Goal: Task Accomplishment & Management: Manage account settings

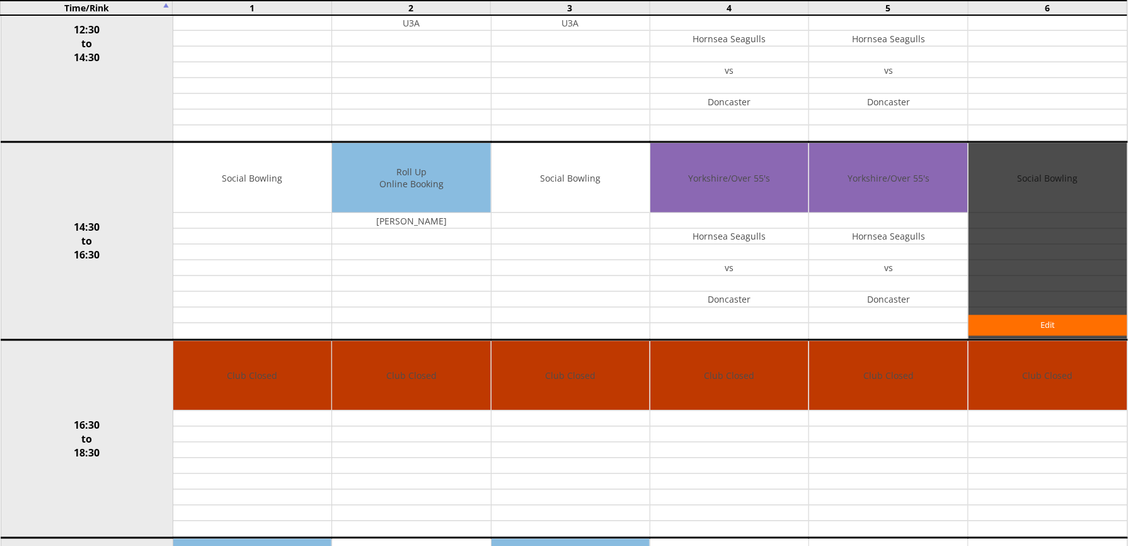
scroll to position [828, 0]
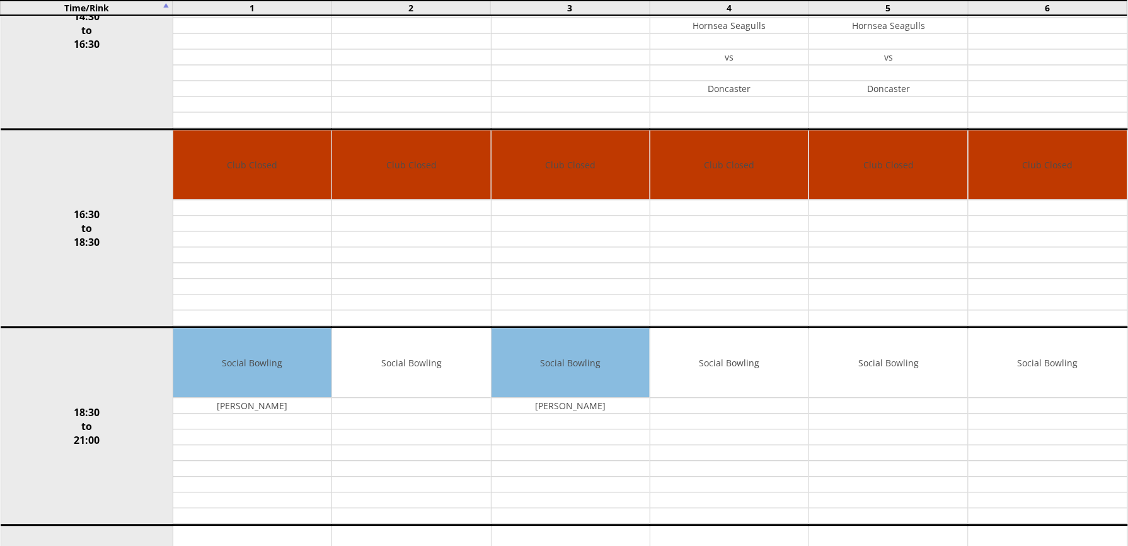
click at [0, 0] on input "Move" at bounding box center [0, 0] width 0 height 0
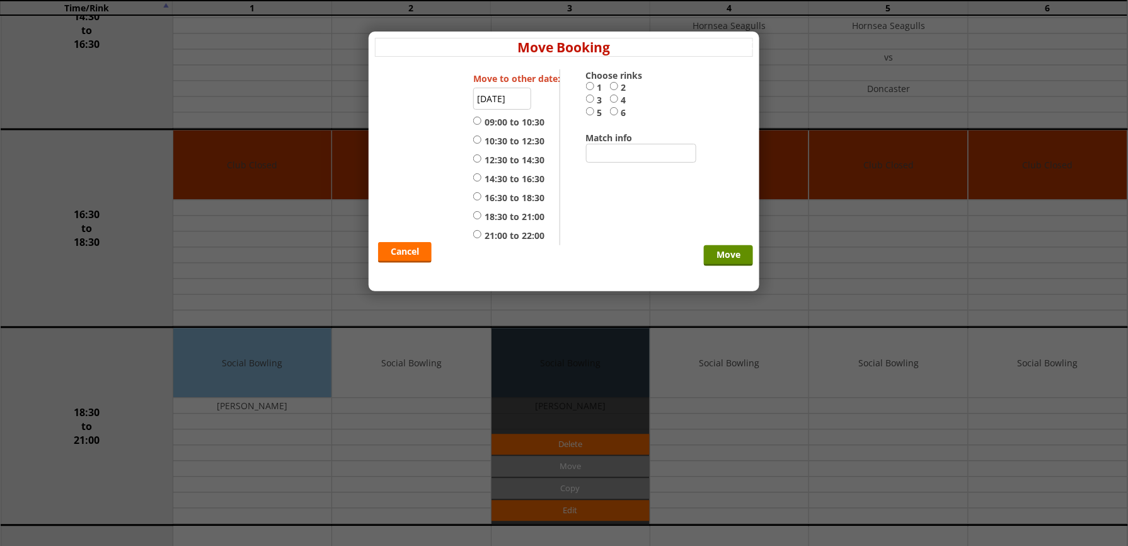
click at [621, 86] on label "2" at bounding box center [622, 87] width 24 height 13
click at [618, 86] on input "2" at bounding box center [614, 85] width 8 height 9
radio input "true"
click at [532, 116] on div "Move to other date: 10-10-2025 09:00 to 10:30 10:30 to 12:30 12:30 to 14:30 14:…" at bounding box center [516, 157] width 87 height 176
click at [532, 119] on label "09:00 to 10:30" at bounding box center [508, 122] width 71 height 13
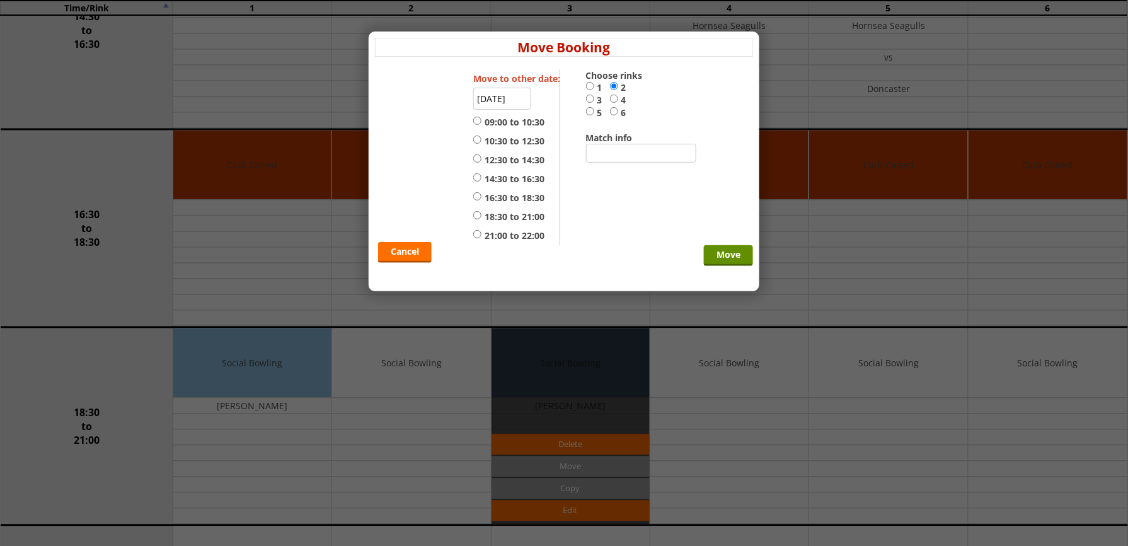
click at [481, 119] on input "09:00 to 10:30" at bounding box center [477, 120] width 8 height 9
radio input "true"
click at [711, 251] on input "Move" at bounding box center [728, 255] width 49 height 21
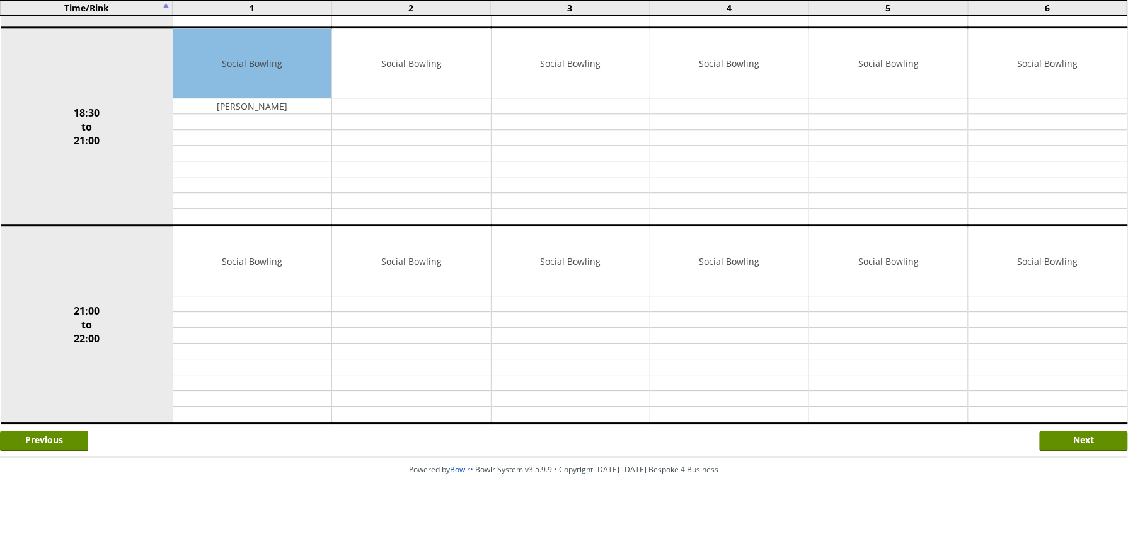
scroll to position [298, 0]
